Goal: Information Seeking & Learning: Find specific fact

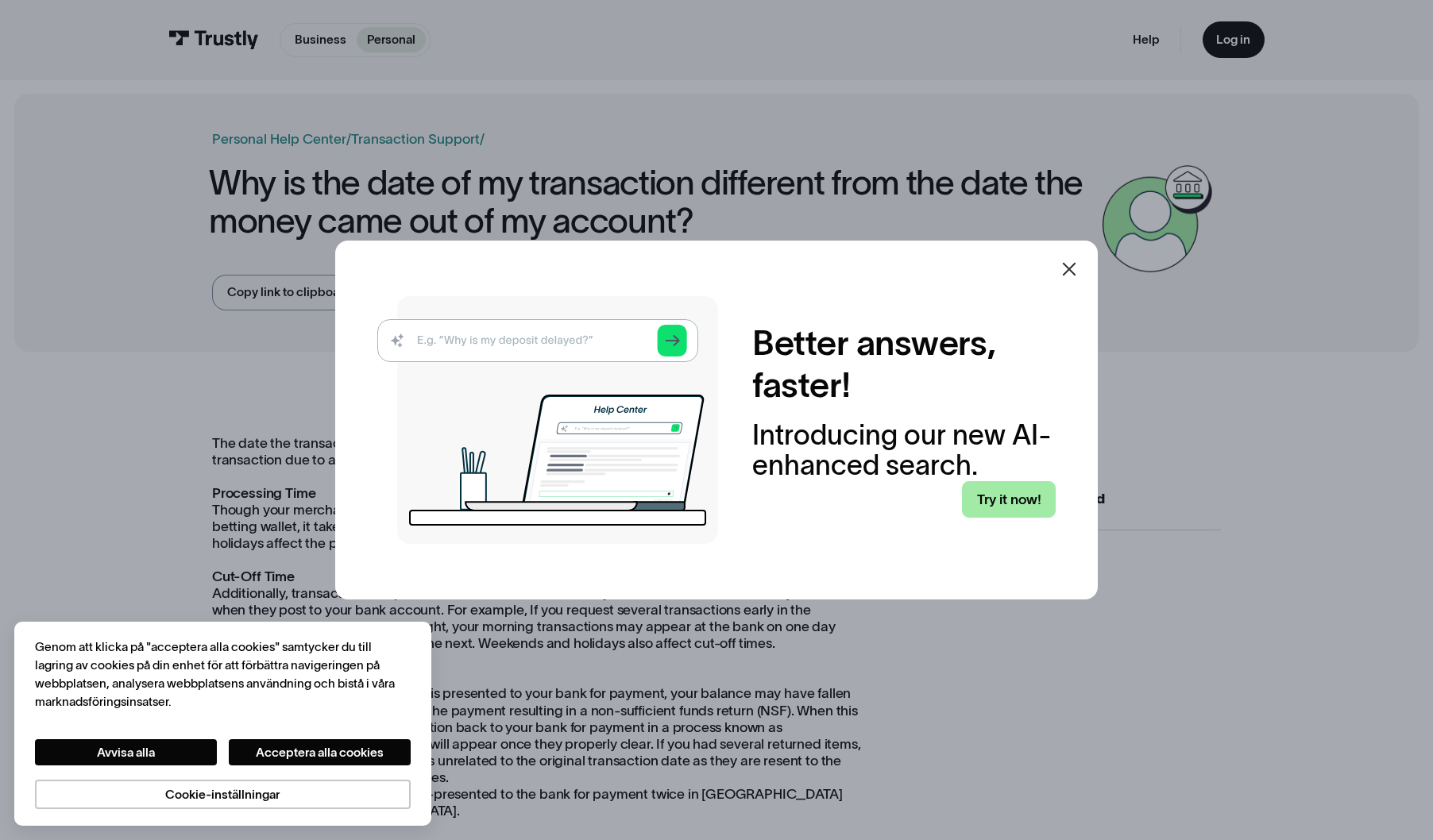
click at [1002, 491] on link "Try it now!" at bounding box center [1009, 499] width 93 height 36
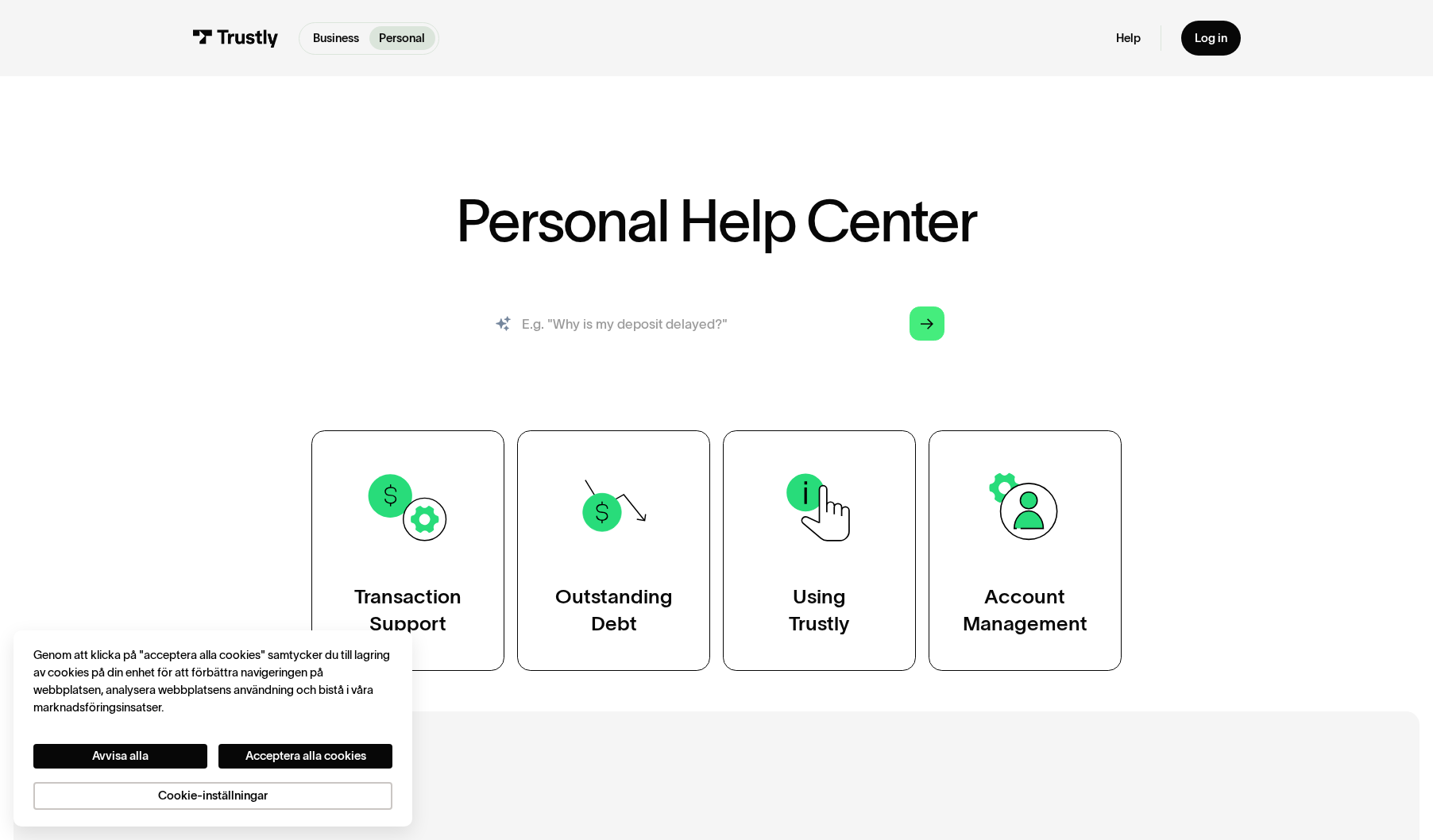
click at [596, 324] on input "search" at bounding box center [716, 323] width 482 height 53
click at [745, 331] on input "search" at bounding box center [716, 323] width 482 height 53
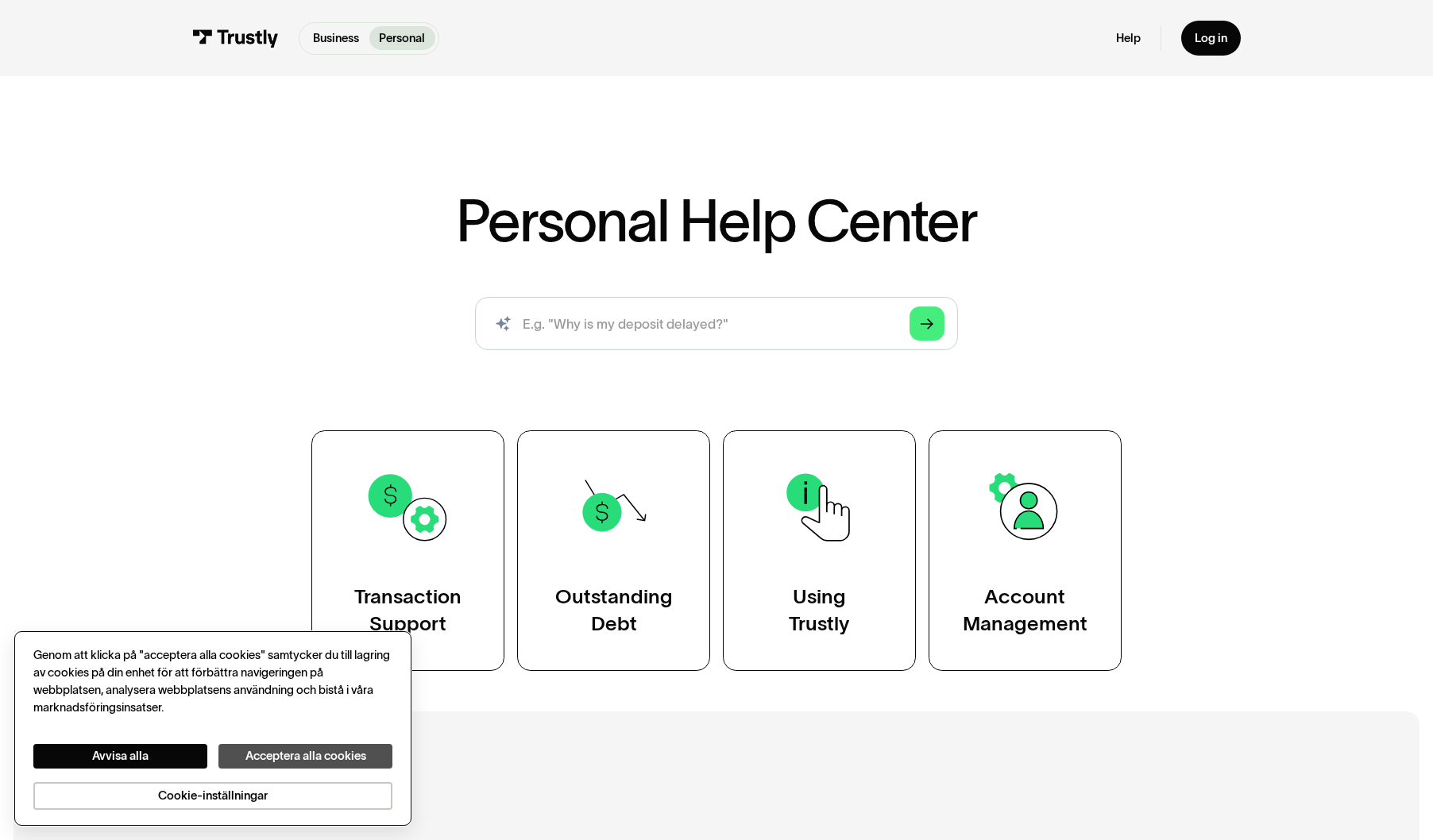
click at [295, 757] on button "Acceptera alla cookies" at bounding box center [305, 756] width 174 height 24
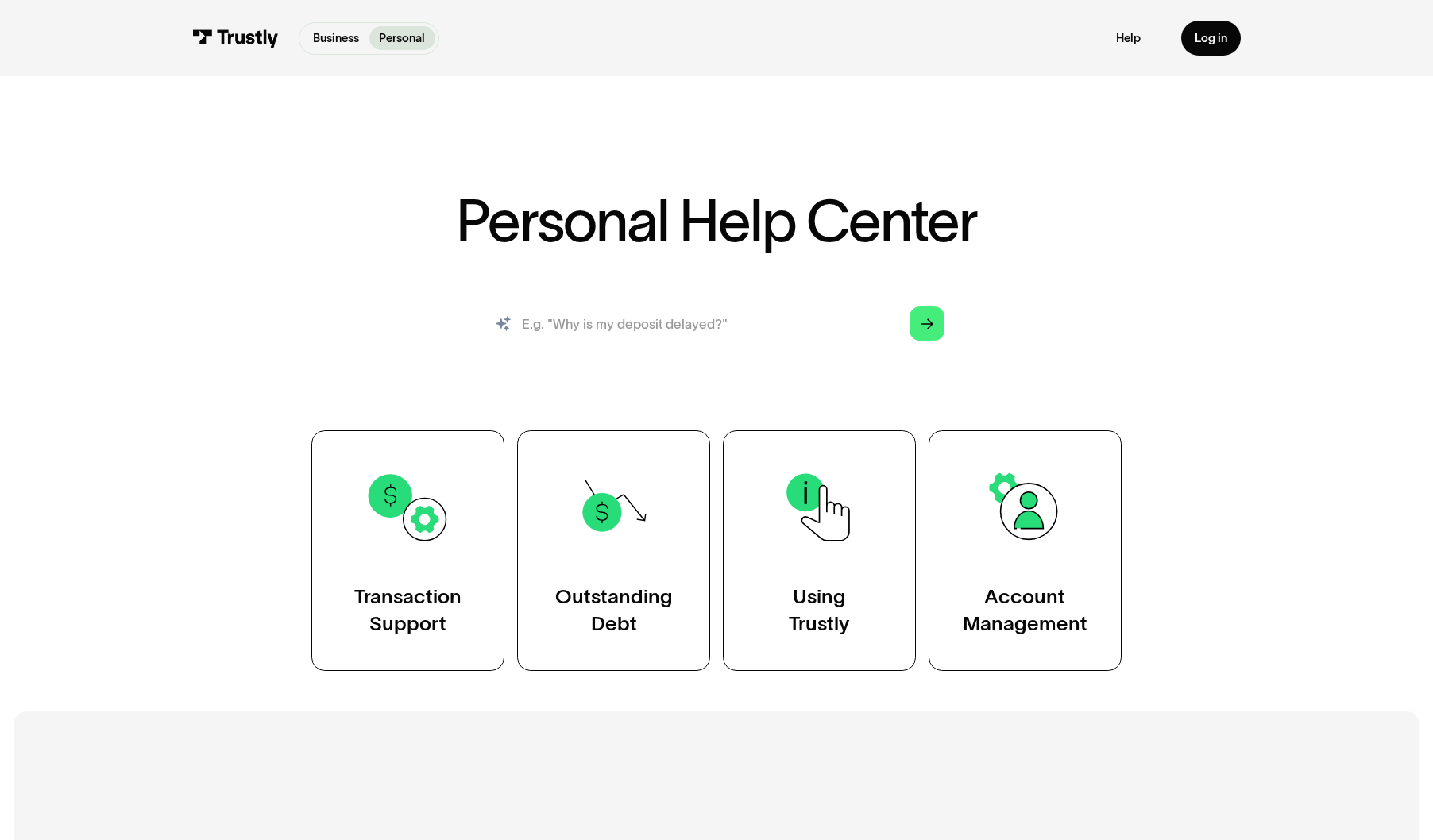
click at [687, 337] on input "search" at bounding box center [716, 323] width 482 height 53
paste input "payment is in Waiting for confirmation state for 3 days"
type input "payment is in Waiting for confirmation state for 3 days"
click at [921, 324] on polygon "Search" at bounding box center [928, 324] width 14 height 11
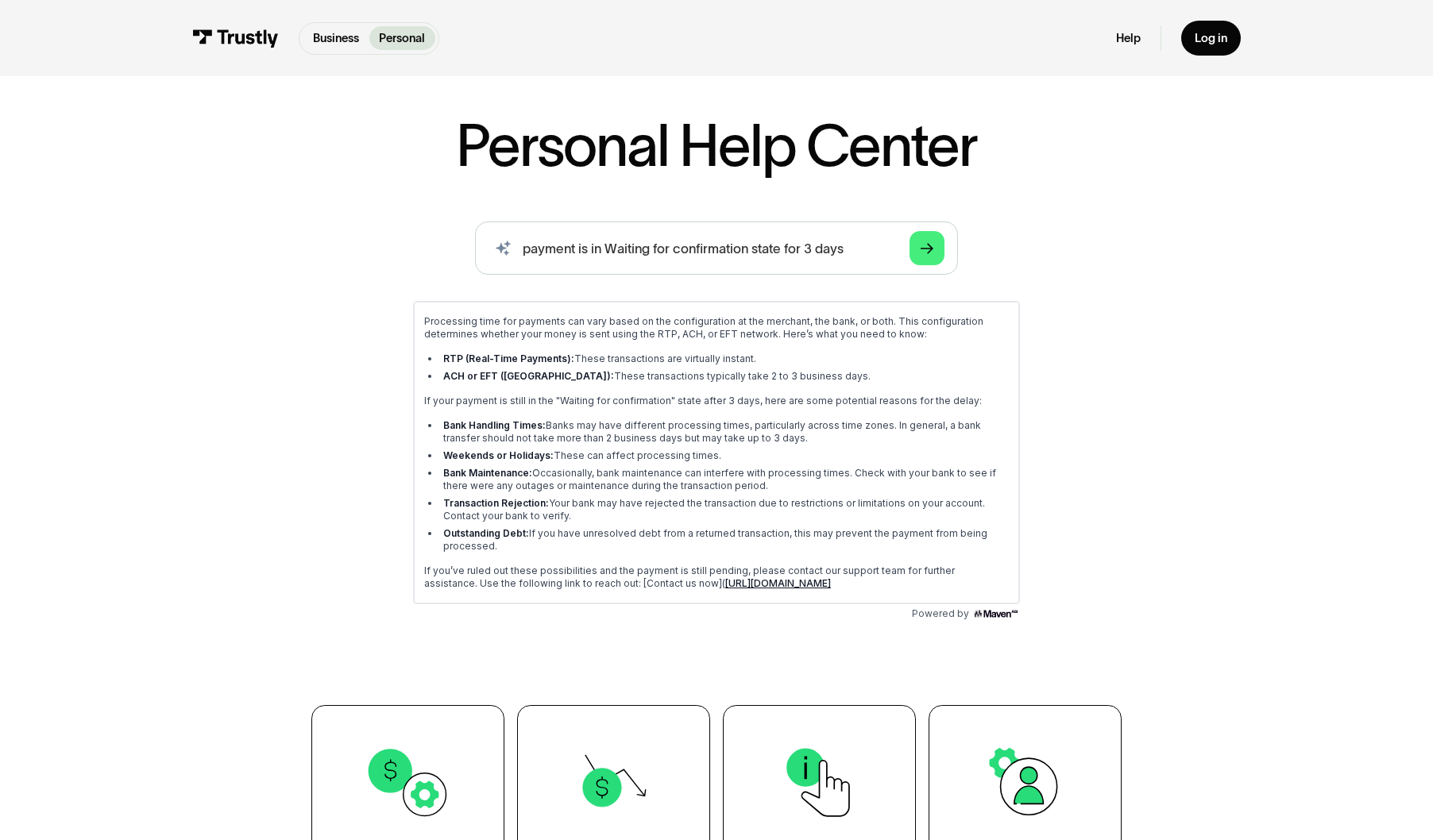
scroll to position [76, 0]
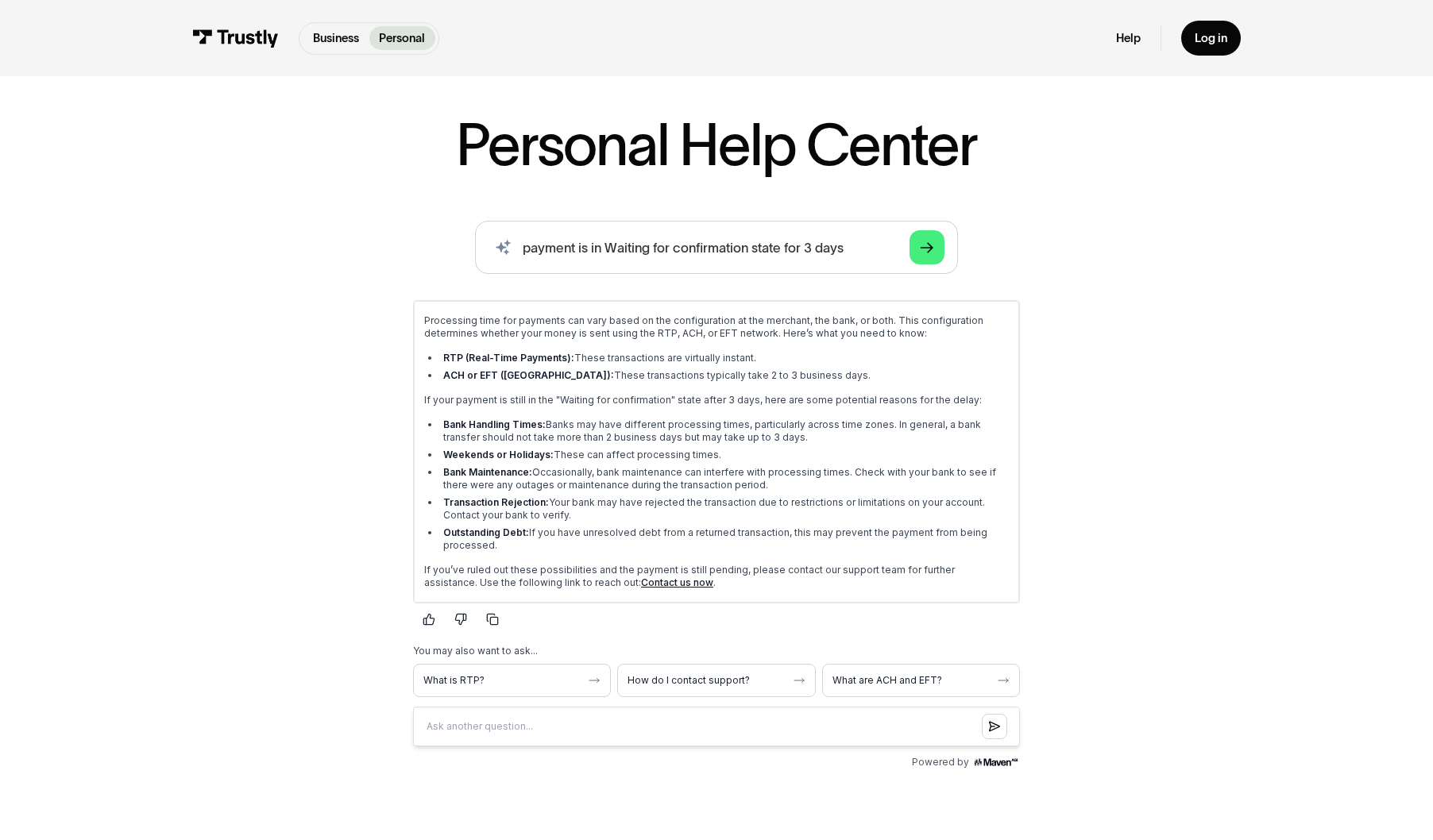
click at [659, 583] on p "If you’ve ruled out these possibilities and the payment is still pending, pleas…" at bounding box center [716, 575] width 585 height 25
drag, startPoint x: 599, startPoint y: 549, endPoint x: 393, endPoint y: 304, distance: 320.1
click at [401, 304] on html "Processing time for payments can vary based on the configuration at the merchan…" at bounding box center [716, 527] width 633 height 481
copy div "Processing time for payments can vary based on the configuration at the merchan…"
click at [334, 39] on p "Business" at bounding box center [336, 38] width 46 height 17
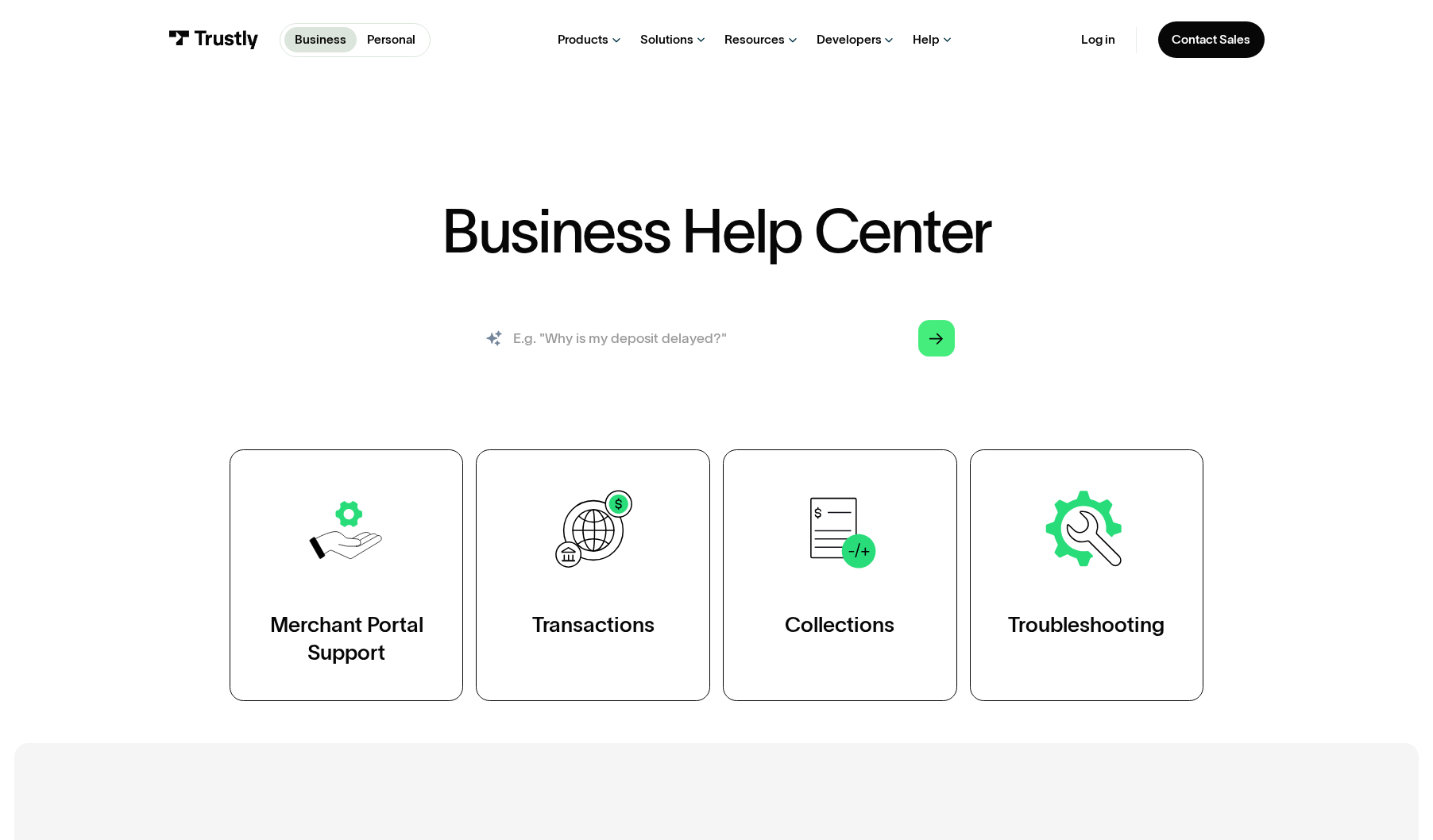
click at [755, 328] on input "search" at bounding box center [716, 338] width 504 height 55
paste input "Processing time for payments can vary based on the configuration at the merchan…"
type input "Processing time for payments can vary based on the configuration at the merchan…"
click at [853, 337] on input "Processing time for payments can vary based on the configuration at the merchan…" at bounding box center [716, 338] width 504 height 55
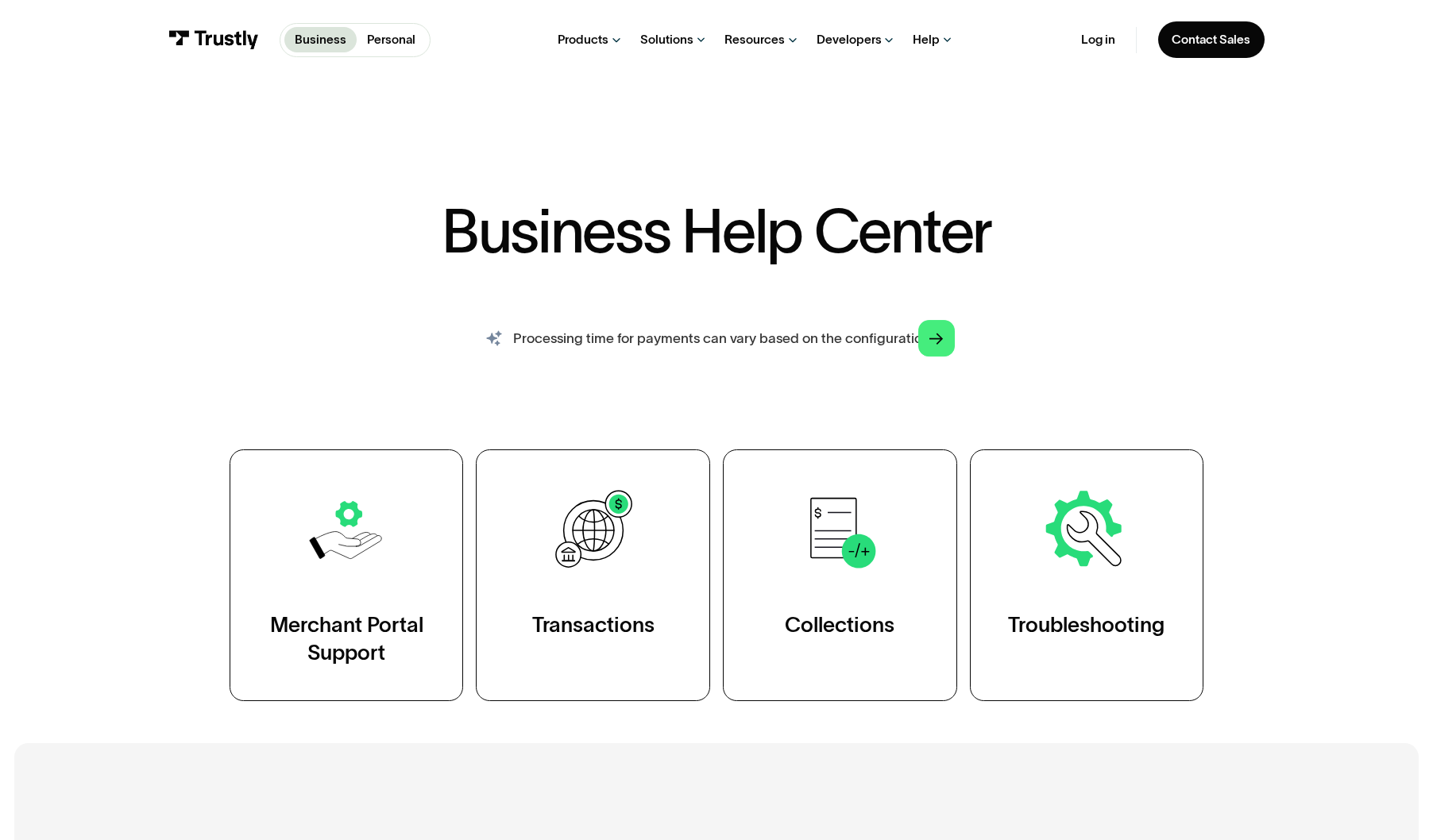
click at [853, 337] on input "Processing time for payments can vary based on the configuration at the merchan…" at bounding box center [716, 338] width 504 height 55
paste input "When payment is in Waiting for confirmation state for 3 days in Trustly, do you…"
type input "When payment is in Waiting for confirmation state for 3 days in Trustly, do you…"
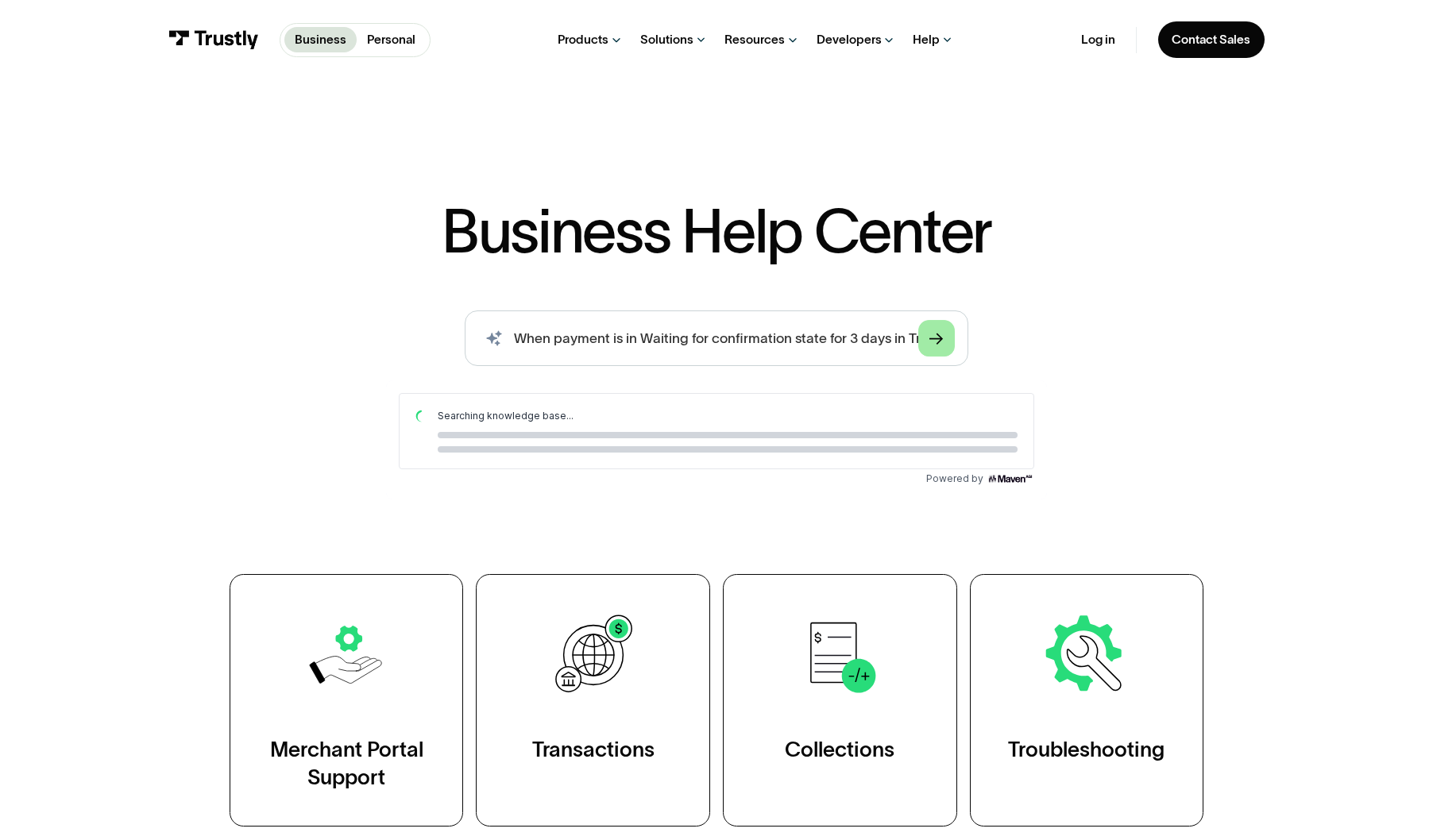
click at [933, 337] on icon "Arrow Right" at bounding box center [936, 339] width 15 height 15
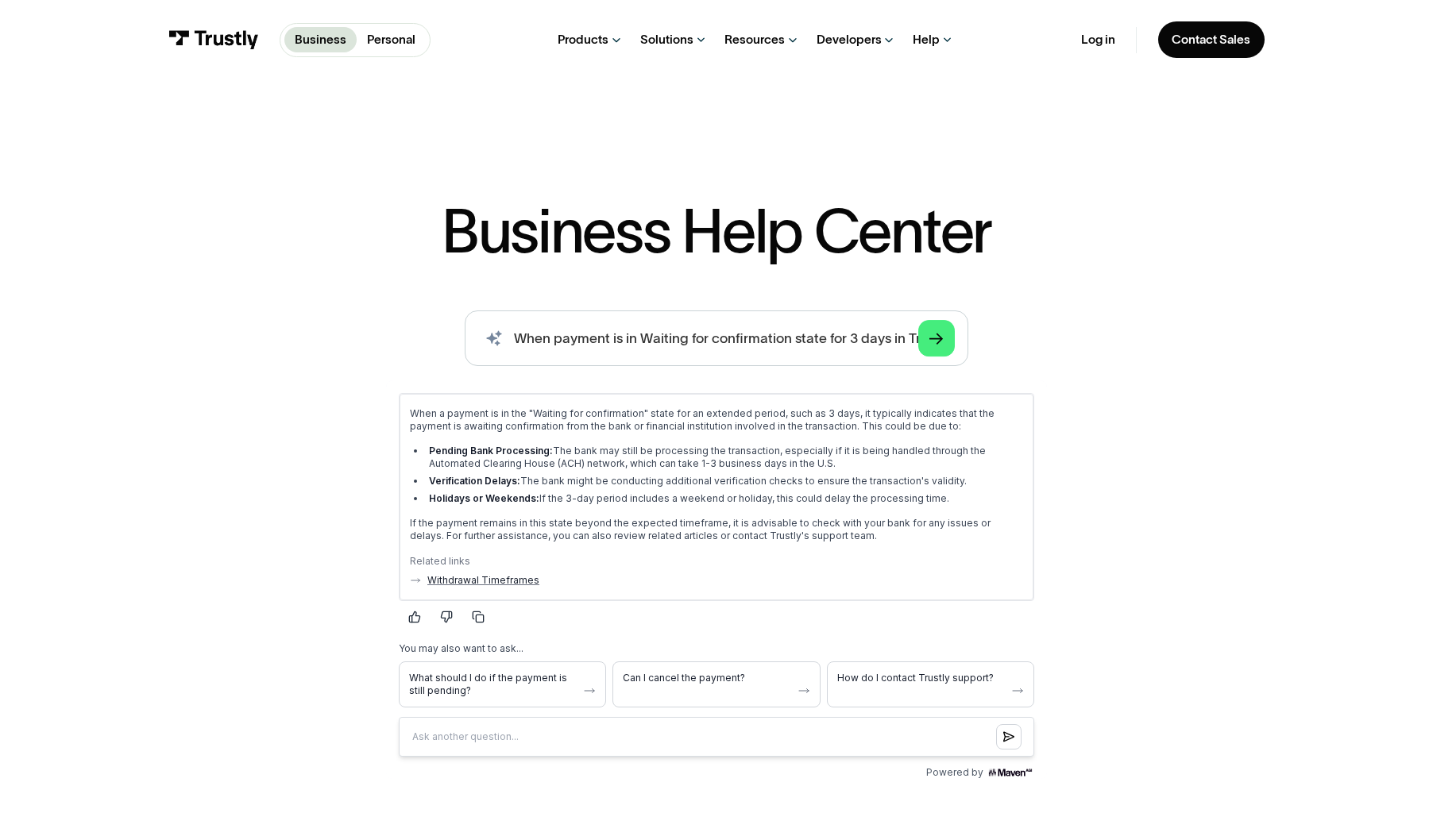
scroll to position [-3, 0]
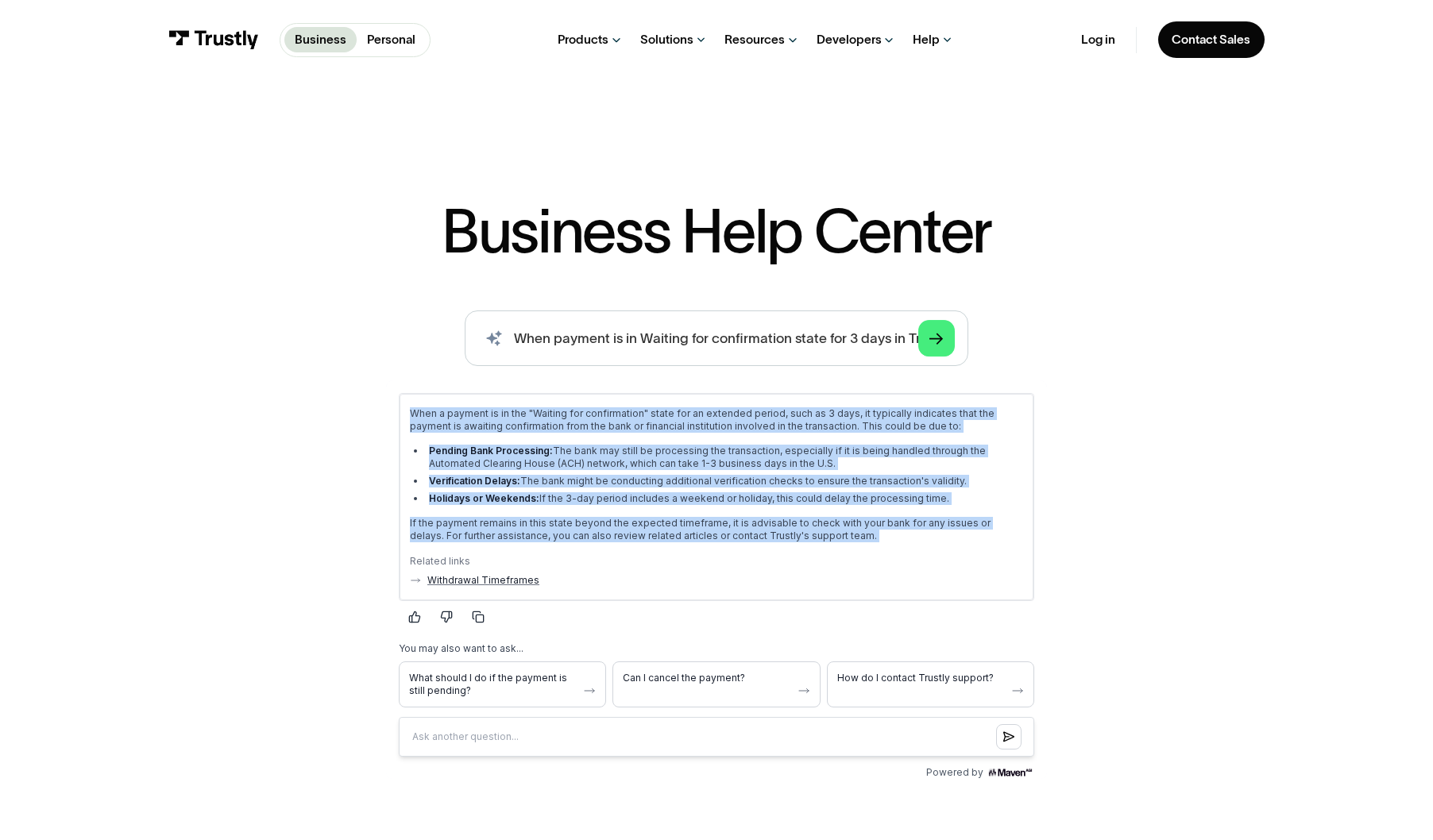
drag, startPoint x: 803, startPoint y: 551, endPoint x: 271, endPoint y: 409, distance: 550.6
click at [385, 409] on html "When a payment is in the "Waiting for confirmation" state for an extended perio…" at bounding box center [716, 579] width 661 height 399
copy div "When a payment is in the "Waiting for confirmation" state for an extended perio…"
